Goal: Navigation & Orientation: Find specific page/section

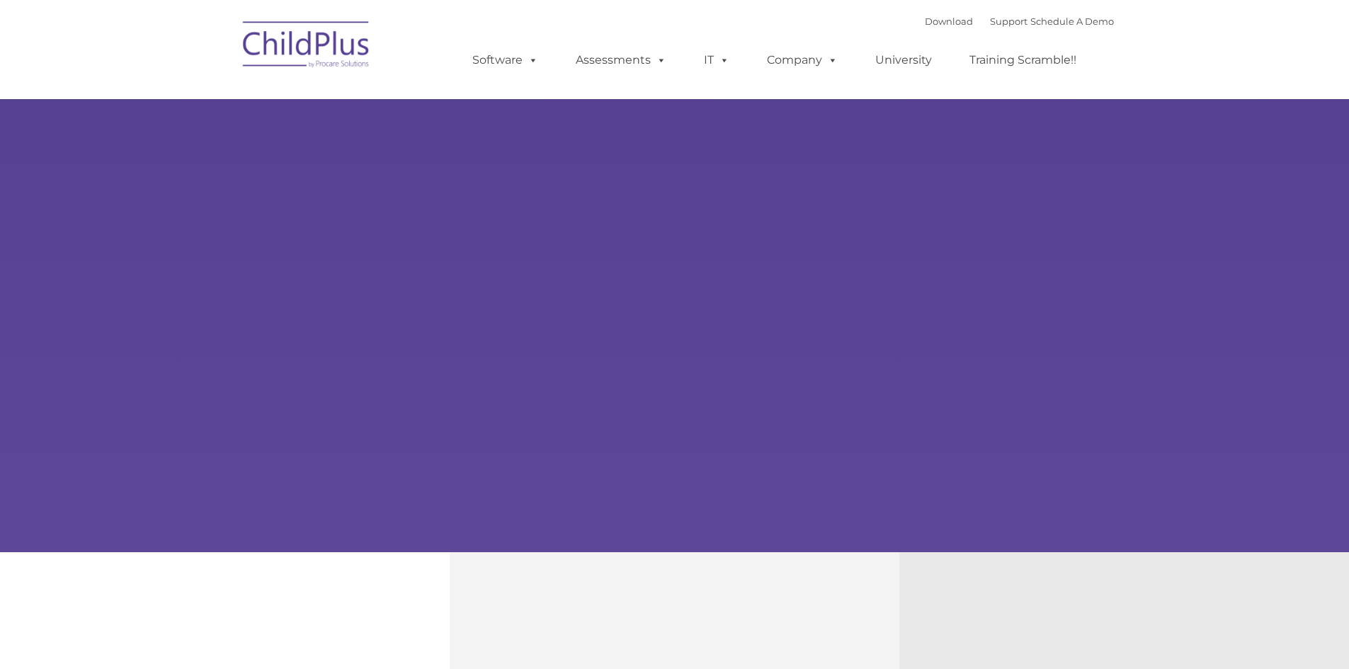
type input ""
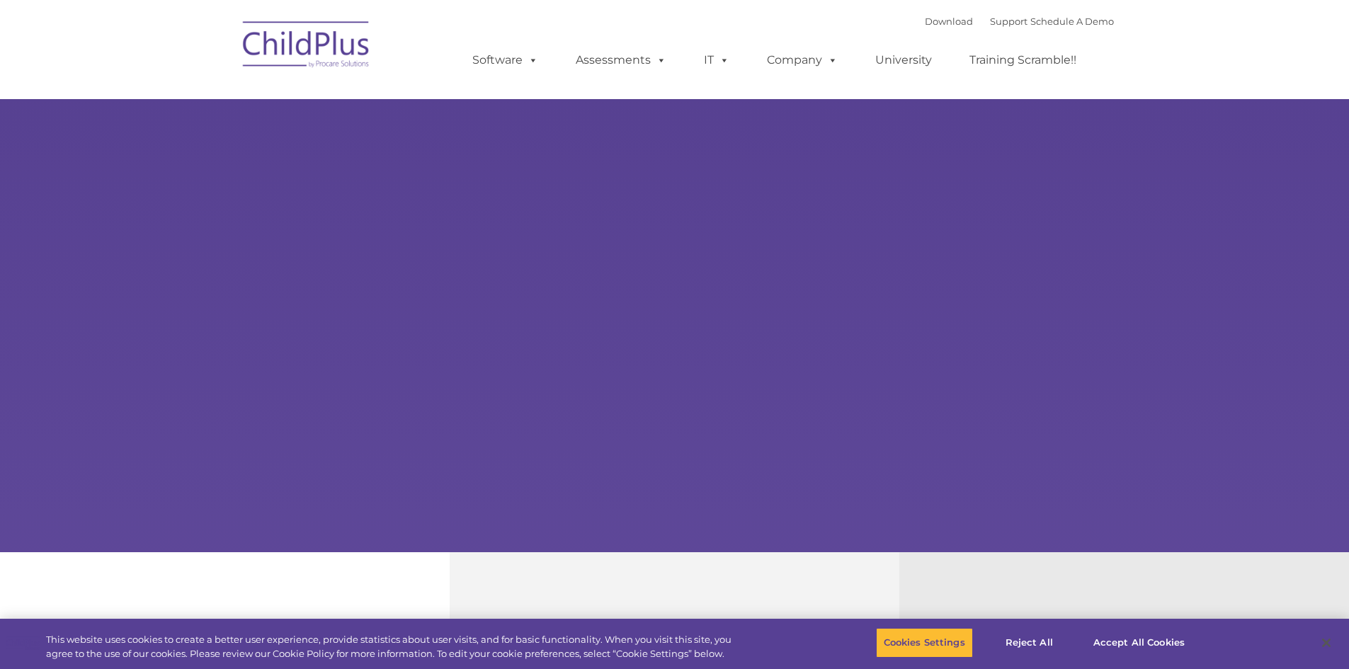
select select "MEDIUM"
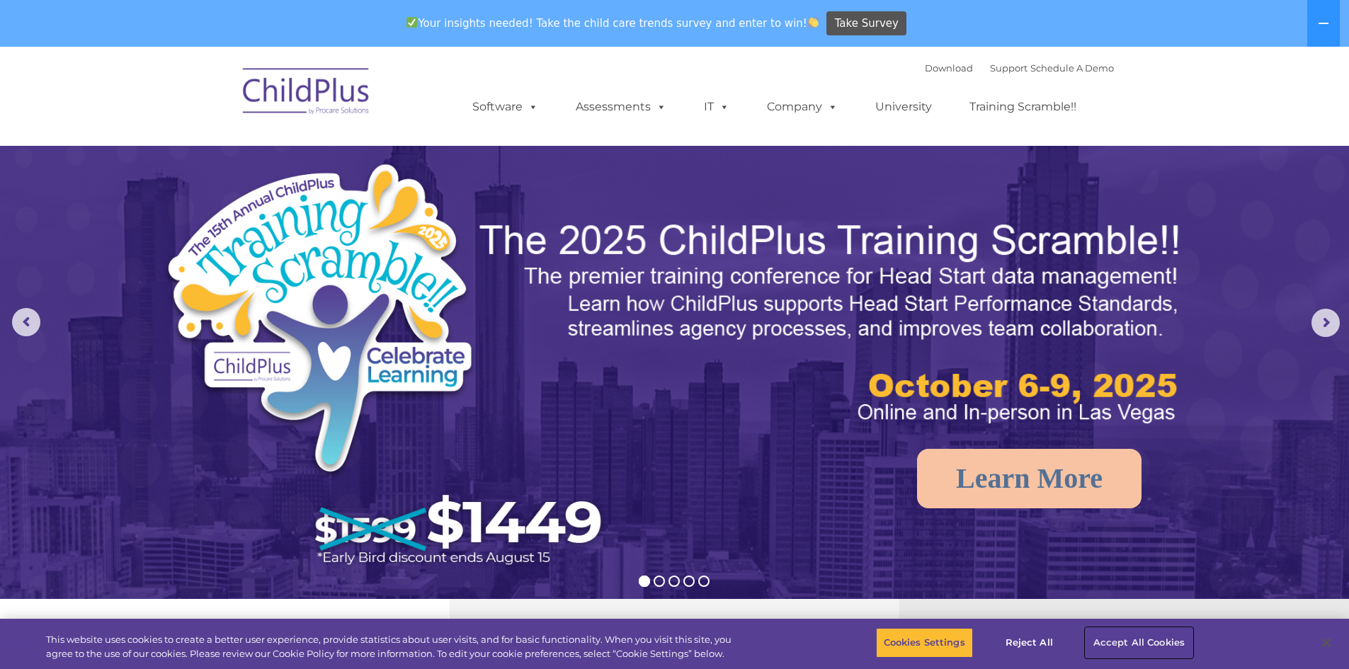
click at [1157, 642] on button "Accept All Cookies" at bounding box center [1139, 643] width 107 height 30
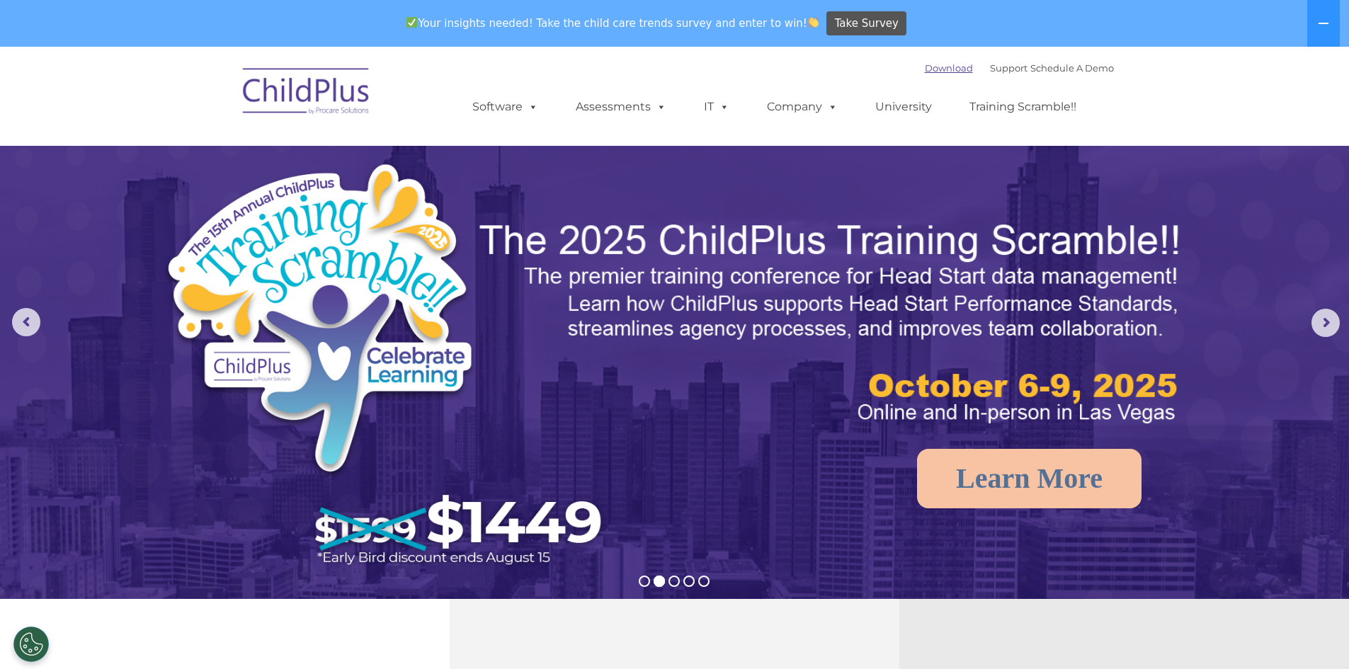
click at [936, 72] on link "Download" at bounding box center [949, 67] width 48 height 11
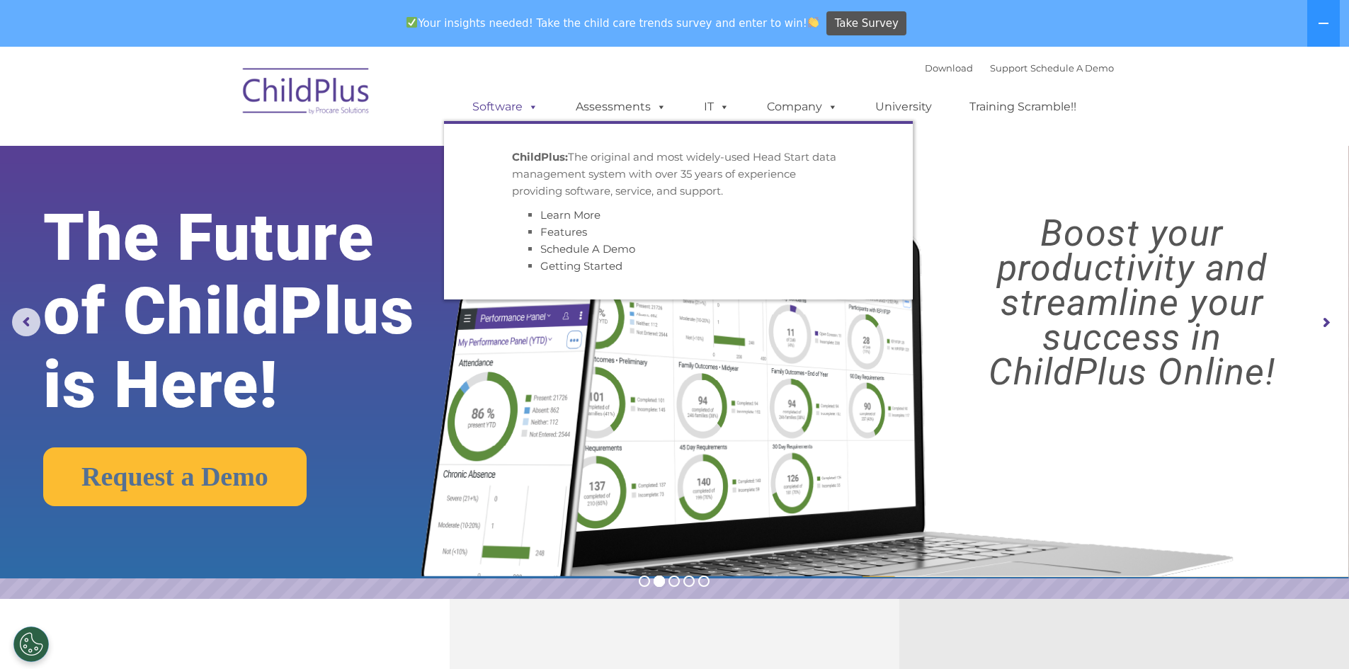
click at [509, 108] on link "Software" at bounding box center [505, 107] width 94 height 28
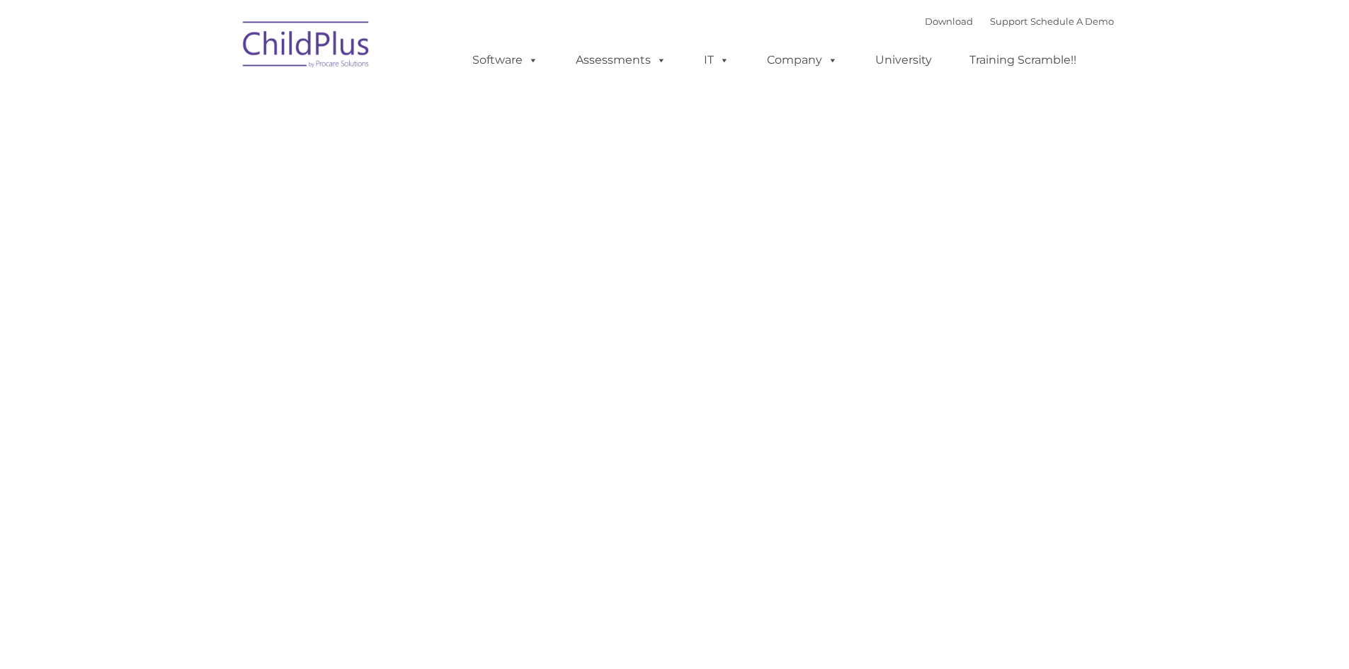
type input ""
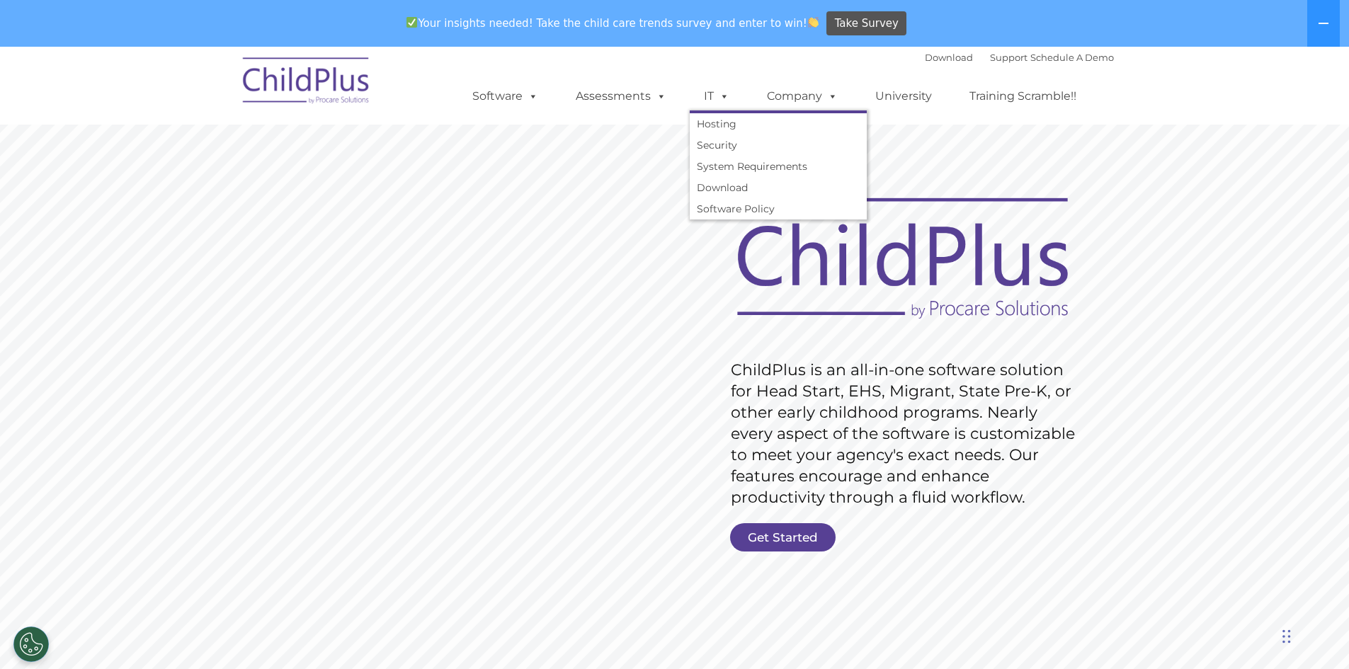
click at [716, 97] on span at bounding box center [722, 95] width 16 height 13
click at [726, 96] on span at bounding box center [722, 95] width 16 height 13
click at [800, 96] on link "Company" at bounding box center [802, 96] width 99 height 28
